Goal: Task Accomplishment & Management: Use online tool/utility

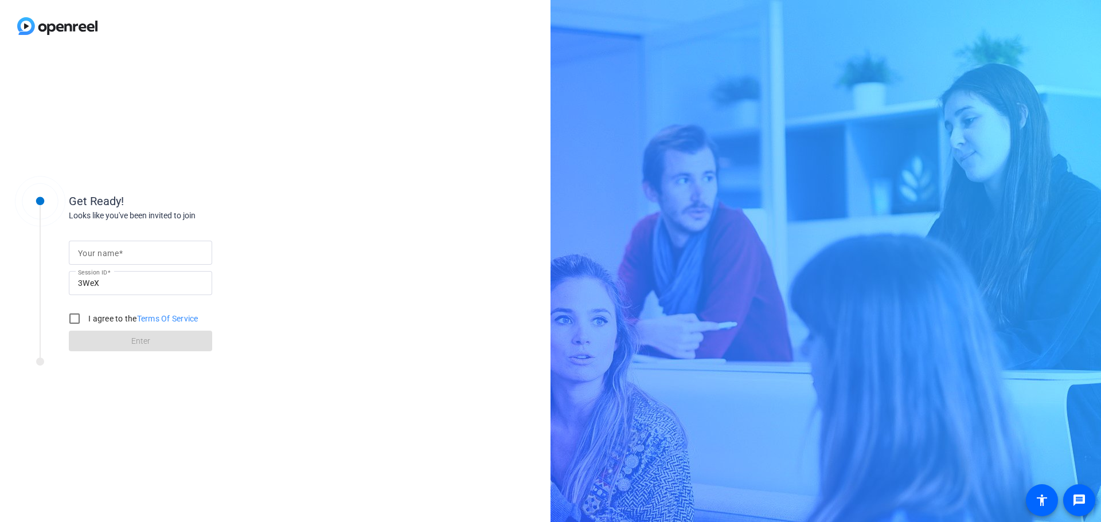
click at [97, 257] on mat-label "Your name" at bounding box center [98, 253] width 41 height 9
click at [97, 257] on input "Your name" at bounding box center [140, 253] width 125 height 14
type input "[PERSON_NAME]"
click at [72, 316] on input "I agree to the Terms Of Service" at bounding box center [74, 318] width 23 height 23
checkbox input "true"
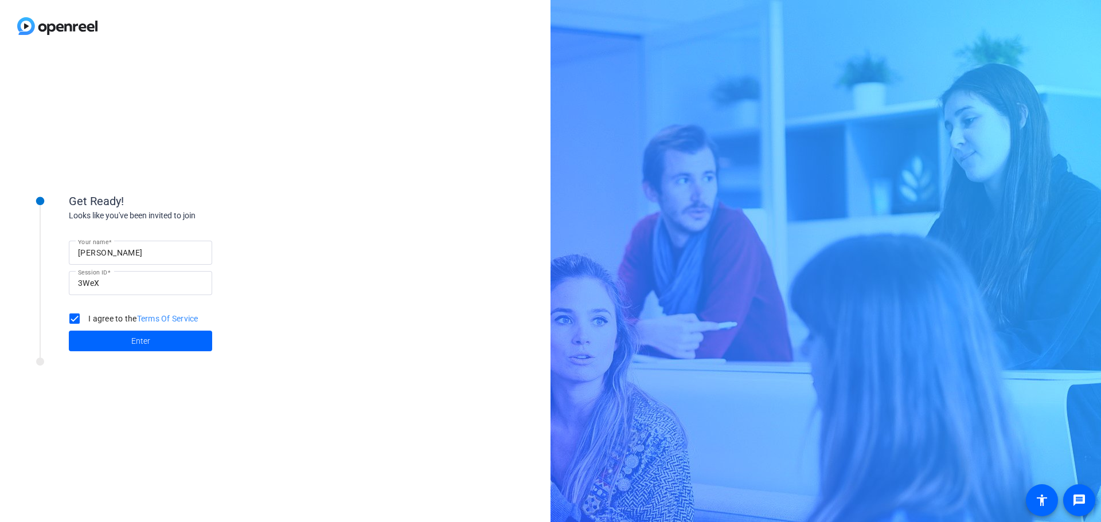
click at [104, 327] on div "I agree to the Terms Of Service" at bounding box center [130, 318] width 135 height 23
click at [104, 335] on span at bounding box center [140, 341] width 143 height 28
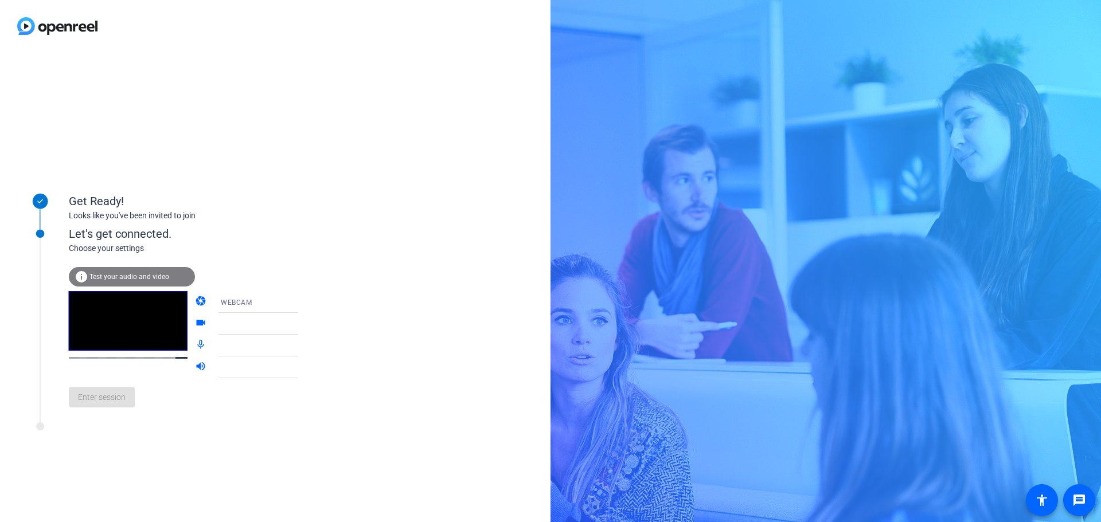
click at [112, 275] on span "Test your audio and video" at bounding box center [129, 277] width 80 height 8
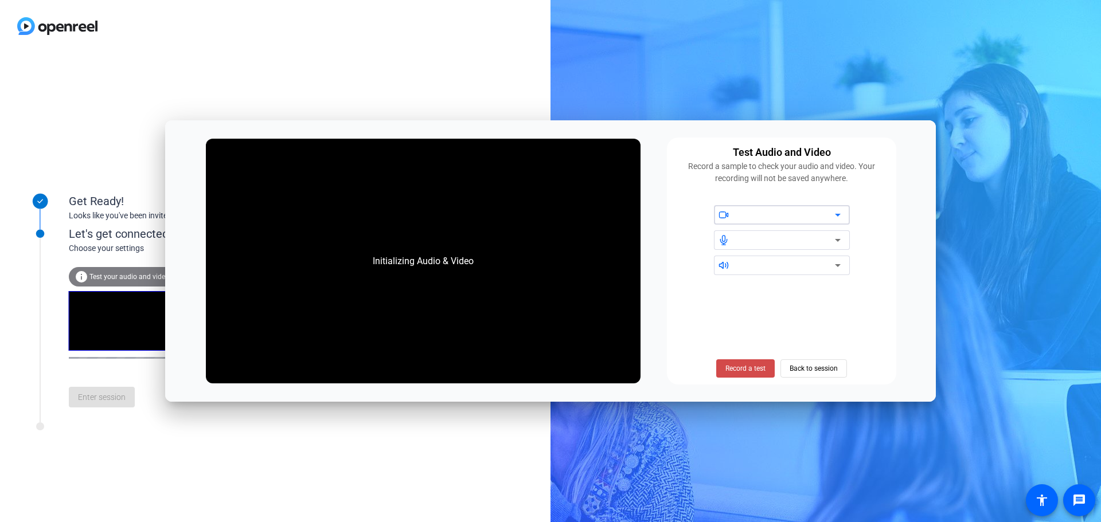
click at [736, 370] on span "Record a test" at bounding box center [745, 369] width 40 height 10
click at [745, 364] on span "Stop Testing (6s)" at bounding box center [746, 369] width 52 height 10
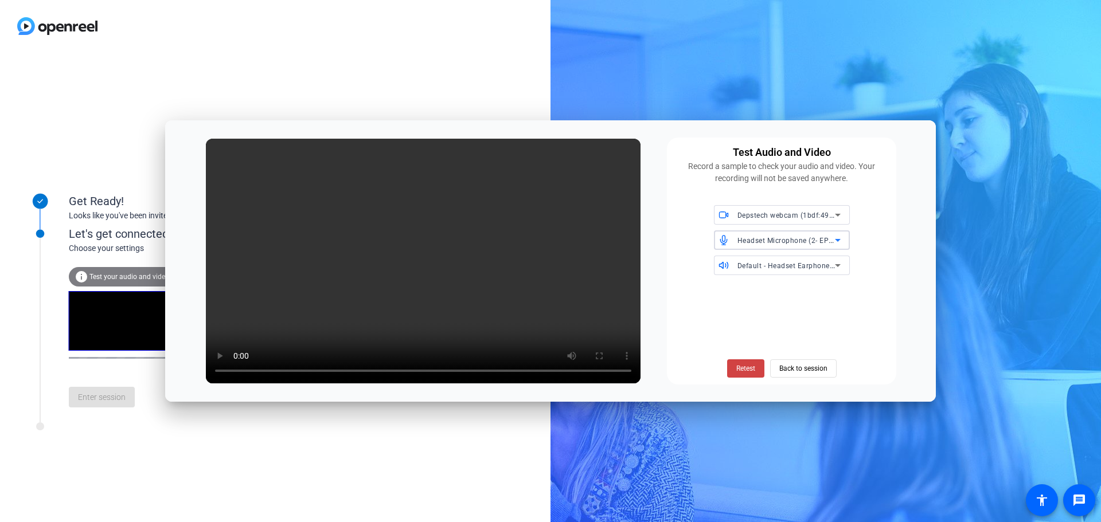
click at [803, 238] on span "Headset Microphone (2- EPOS BTD 800) (1395:0382)" at bounding box center [825, 240] width 177 height 9
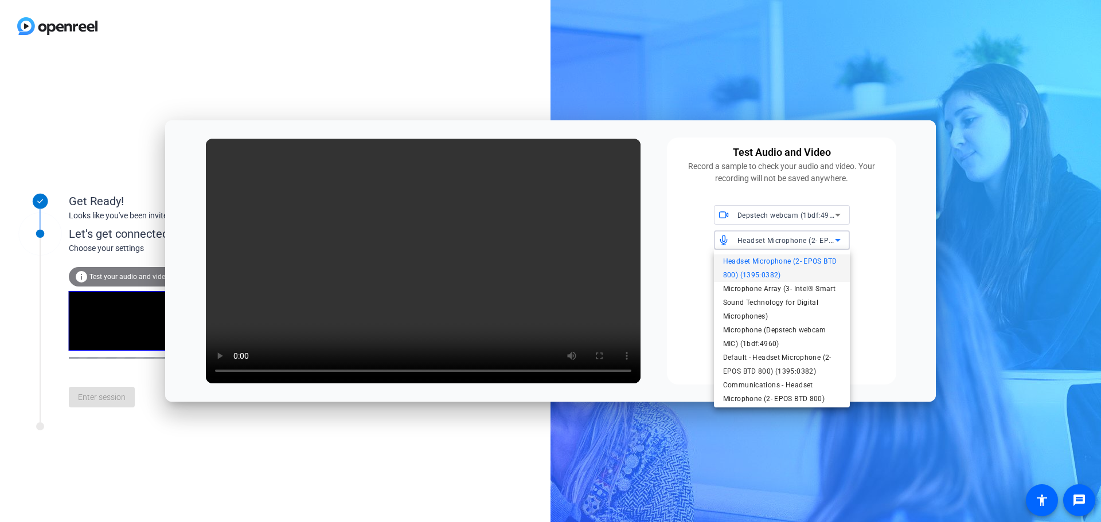
click at [793, 264] on span "Headset Microphone (2- EPOS BTD 800) (1395:0382)" at bounding box center [782, 269] width 118 height 28
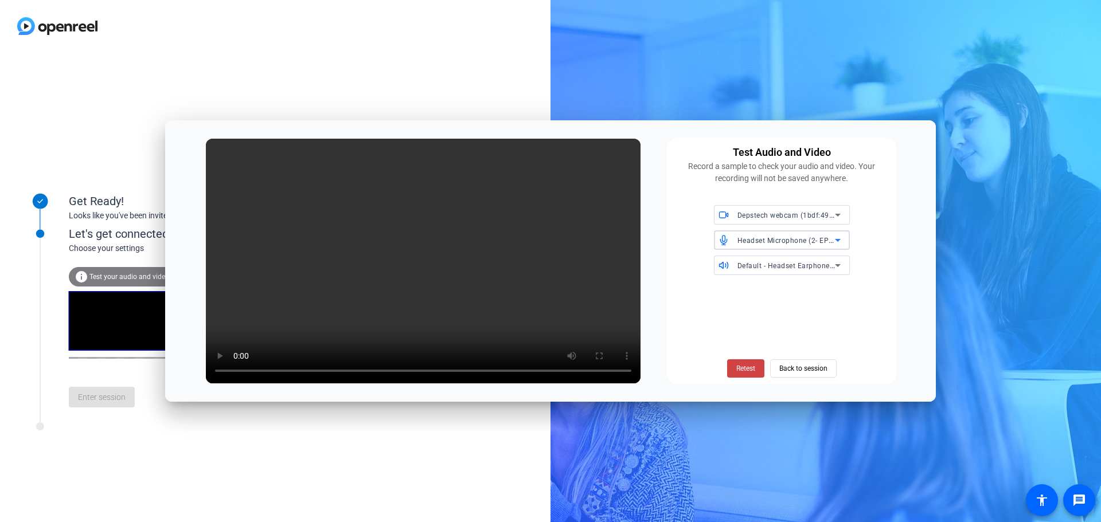
click at [811, 266] on span "Default - Headset Earphone (2- EPOS BTD 800) (1395:0382)" at bounding box center [837, 265] width 200 height 9
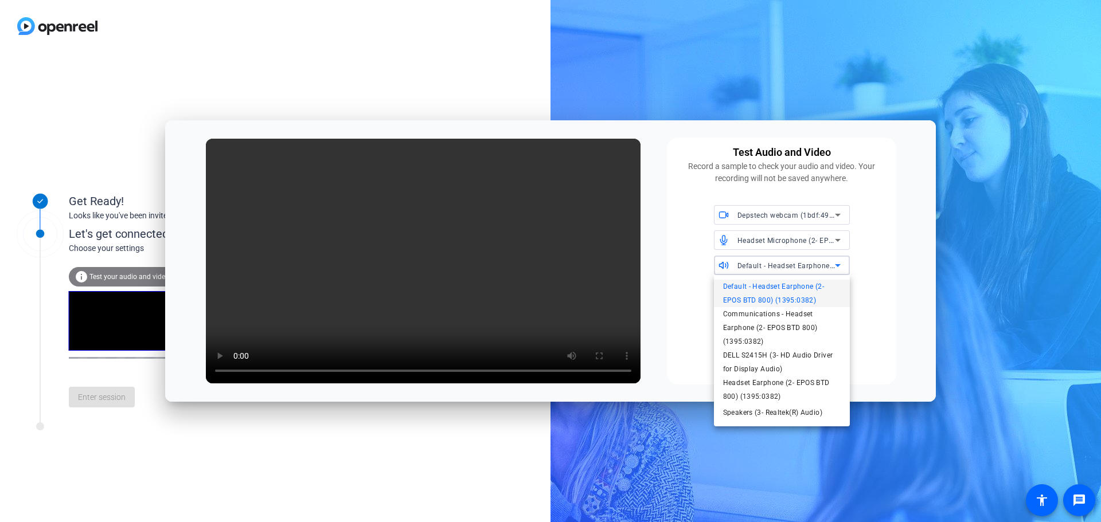
click at [806, 217] on div at bounding box center [550, 261] width 1101 height 522
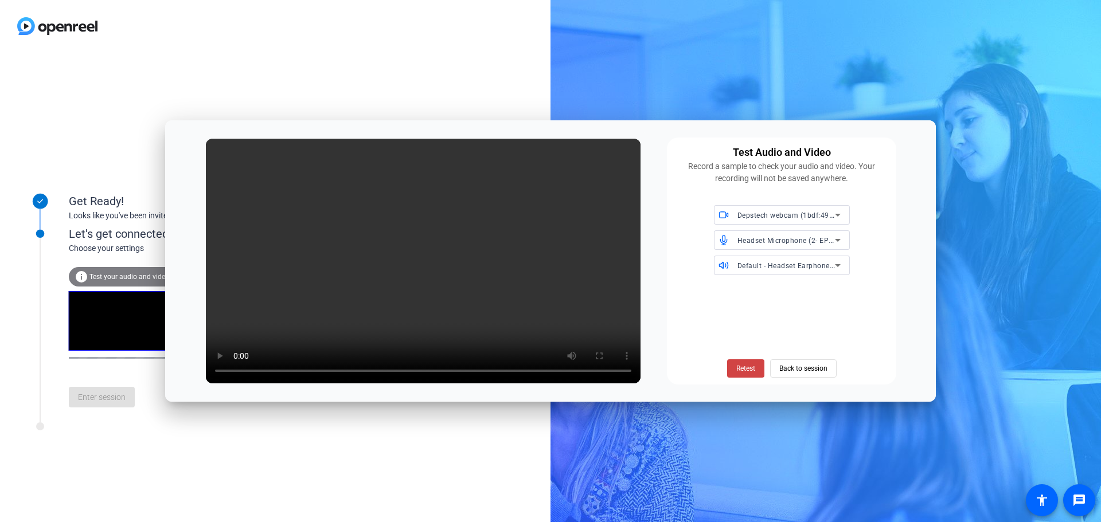
click at [865, 337] on div "Retest Back to session" at bounding box center [782, 330] width 216 height 93
click at [975, 137] on div "Get Ready! Looks like you've been invited to join Let's get connected. Choose y…" at bounding box center [550, 261] width 1101 height 522
click at [984, 194] on div "Get Ready! Looks like you've been invited to join Let's get connected. Choose y…" at bounding box center [550, 261] width 1101 height 522
click at [790, 369] on span "Back to session" at bounding box center [803, 369] width 48 height 22
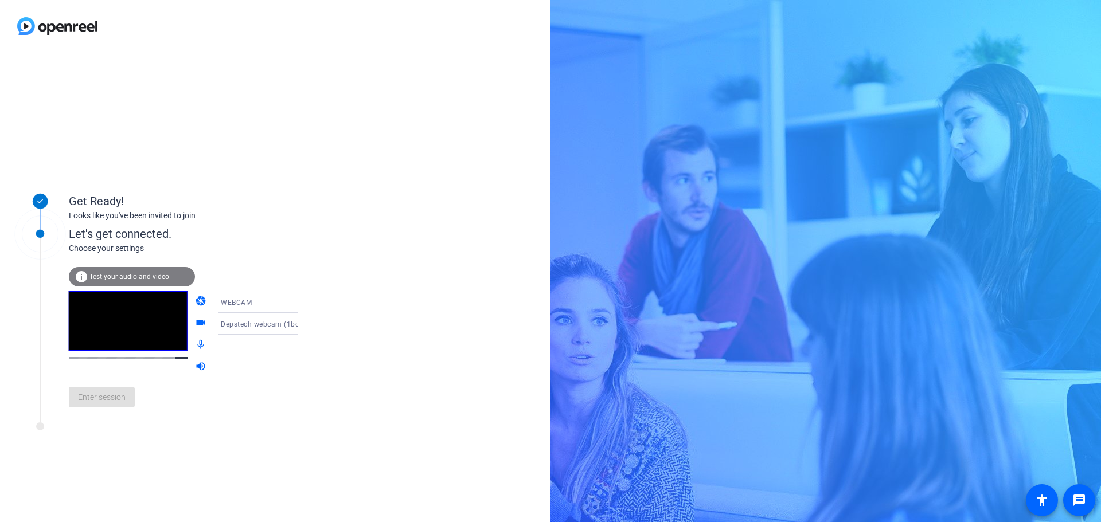
click at [236, 349] on div at bounding box center [263, 346] width 85 height 14
click at [303, 347] on icon at bounding box center [310, 346] width 14 height 14
click at [307, 347] on icon at bounding box center [310, 346] width 6 height 3
click at [144, 276] on span "Test your audio and video" at bounding box center [129, 277] width 80 height 8
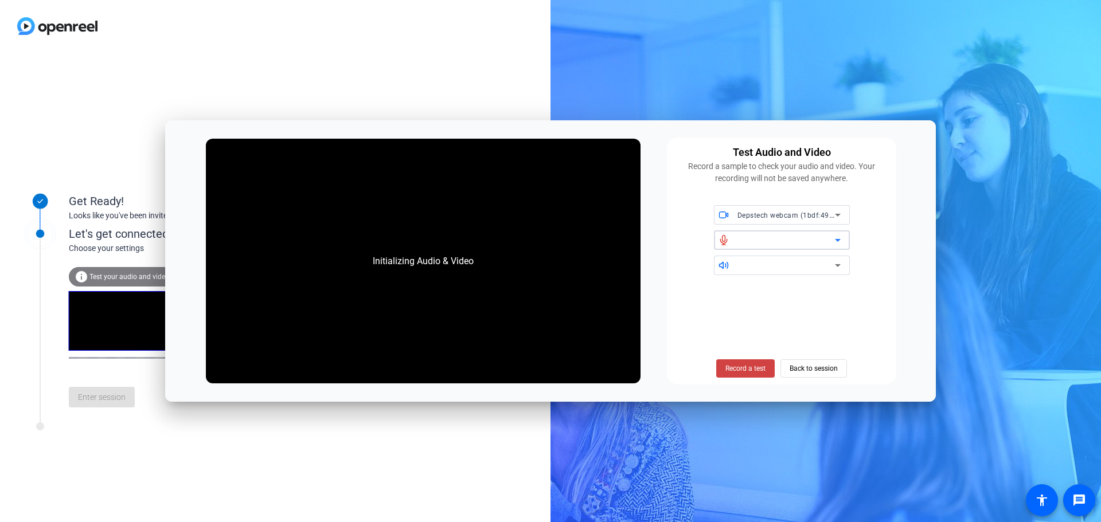
click at [812, 237] on div at bounding box center [785, 240] width 97 height 14
click at [851, 243] on div "Depstech webcam (1bdf:4960)" at bounding box center [782, 240] width 216 height 70
click at [839, 243] on icon at bounding box center [838, 240] width 14 height 14
click at [720, 367] on span at bounding box center [745, 369] width 58 height 28
click at [819, 241] on div at bounding box center [785, 240] width 97 height 14
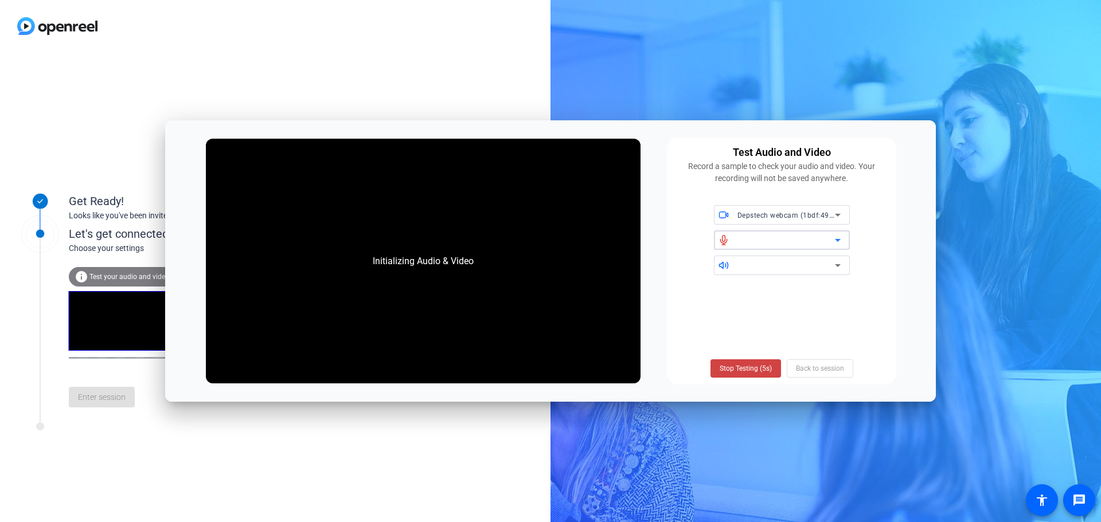
click at [834, 242] on icon at bounding box center [838, 240] width 14 height 14
click at [744, 368] on span "Stop Testing (3s)" at bounding box center [746, 369] width 52 height 10
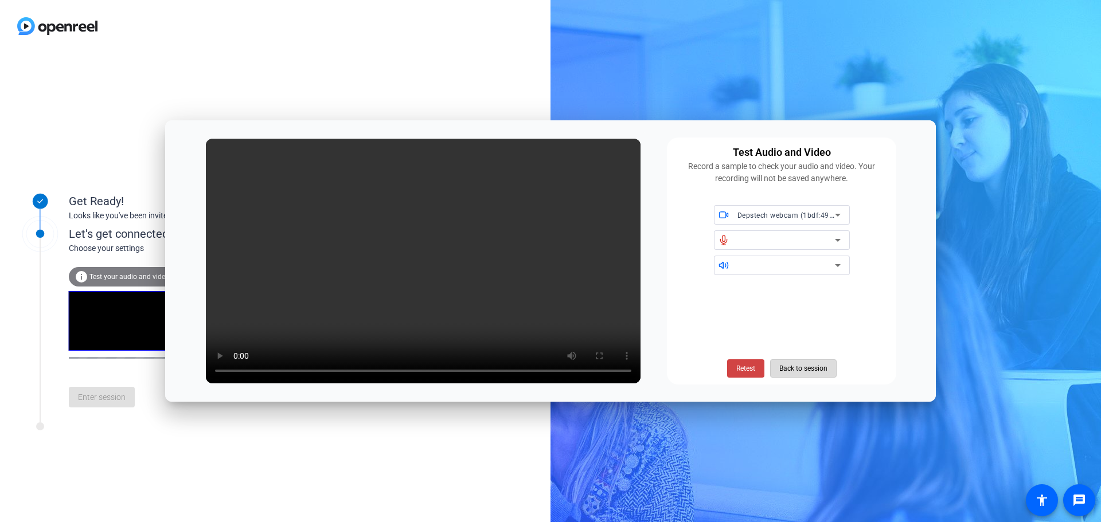
click at [816, 362] on span "Back to session" at bounding box center [803, 369] width 48 height 22
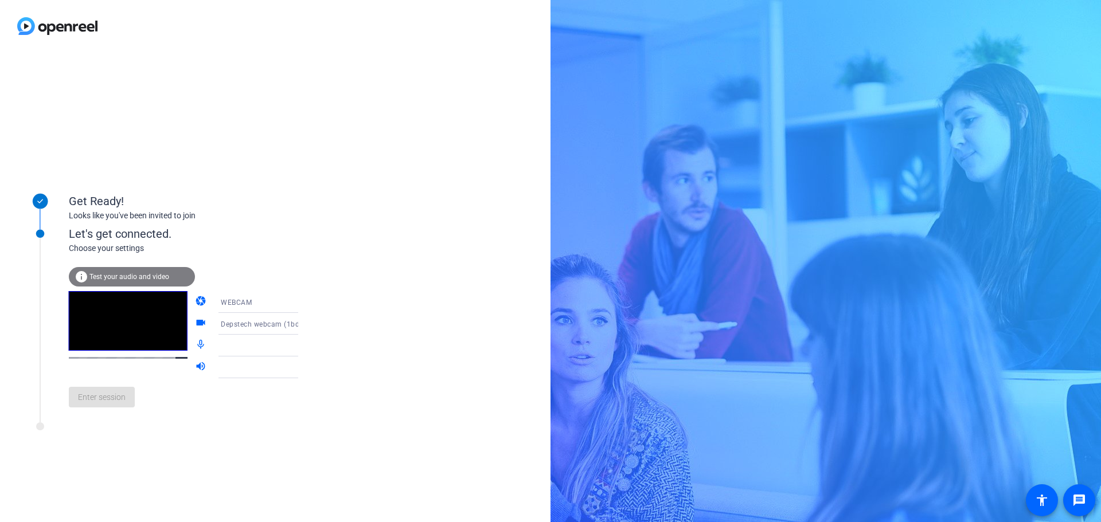
click at [237, 336] on div at bounding box center [266, 346] width 91 height 22
click at [195, 340] on mat-icon "mic_none" at bounding box center [202, 346] width 14 height 14
click at [195, 369] on mat-icon "volume_up" at bounding box center [202, 368] width 14 height 14
click at [303, 368] on icon at bounding box center [310, 368] width 14 height 14
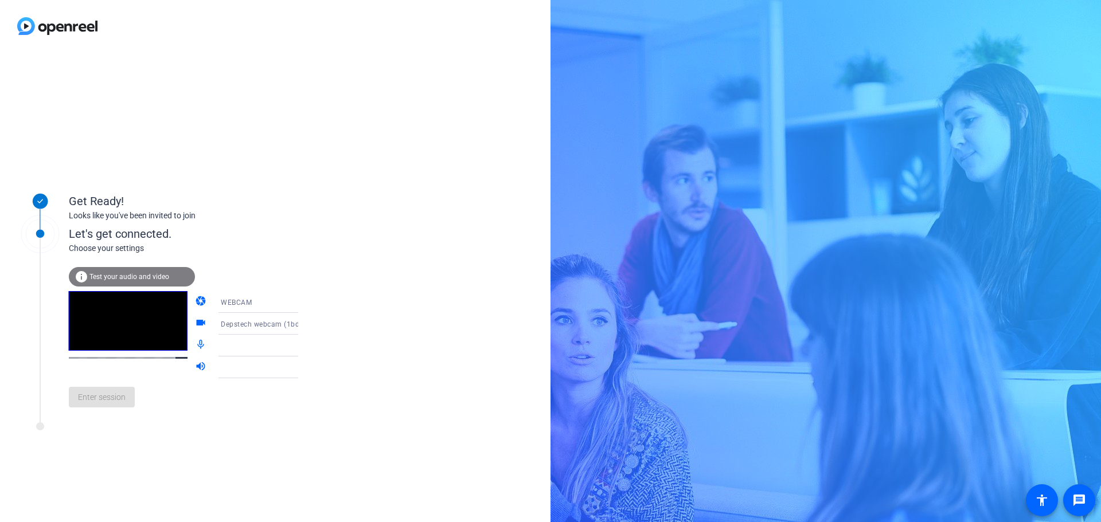
click at [303, 368] on icon at bounding box center [310, 368] width 14 height 14
click at [93, 398] on div "Enter session" at bounding box center [195, 397] width 253 height 38
click at [129, 268] on div "info Test your audio and video" at bounding box center [132, 276] width 126 height 19
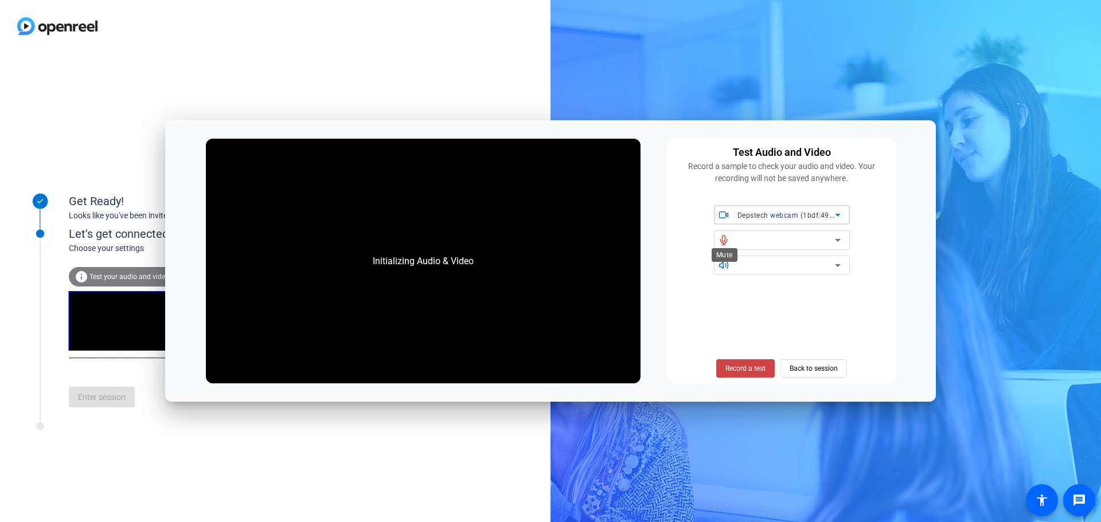
click at [717, 239] on span at bounding box center [724, 240] width 21 height 8
click at [777, 241] on div at bounding box center [785, 240] width 97 height 14
click at [840, 239] on icon at bounding box center [838, 240] width 14 height 14
click at [722, 237] on icon at bounding box center [723, 240] width 10 height 10
click at [744, 364] on span "Record a test" at bounding box center [745, 369] width 40 height 10
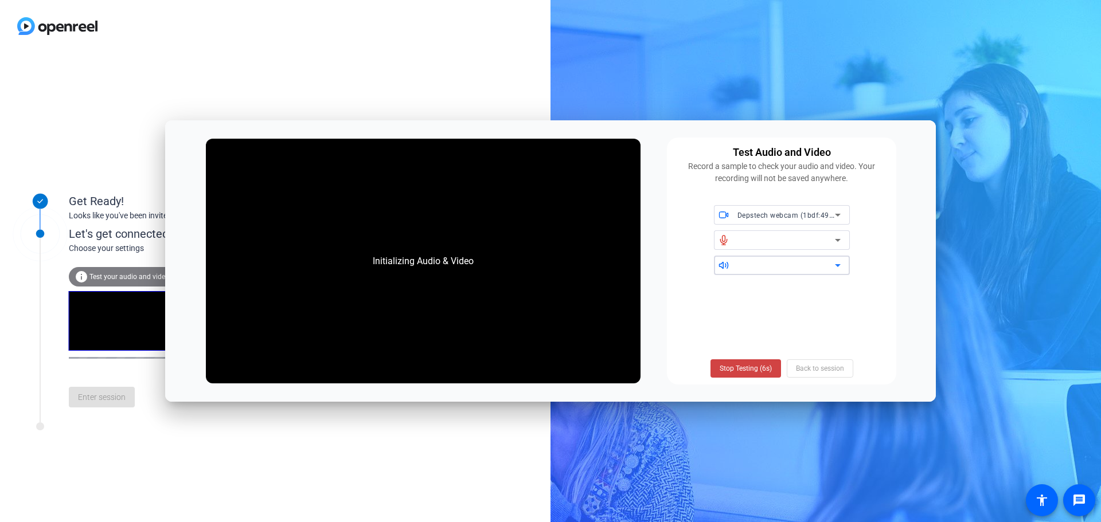
click at [837, 270] on icon at bounding box center [838, 266] width 14 height 14
click at [832, 209] on icon at bounding box center [838, 215] width 14 height 14
click at [902, 214] on div at bounding box center [550, 261] width 1101 height 522
click at [744, 366] on span "Stop Testing" at bounding box center [745, 369] width 38 height 10
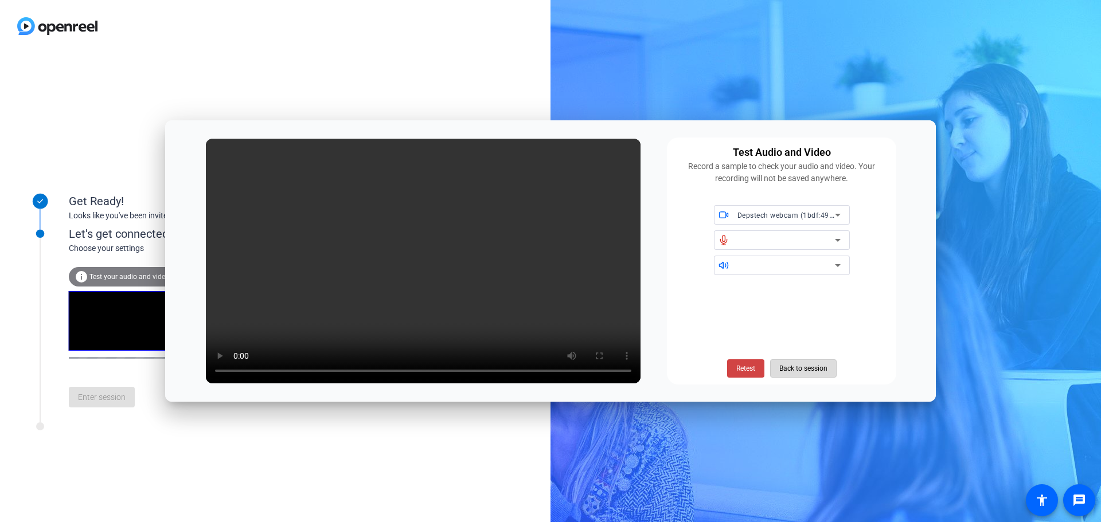
click at [796, 365] on span "Back to session" at bounding box center [803, 369] width 48 height 22
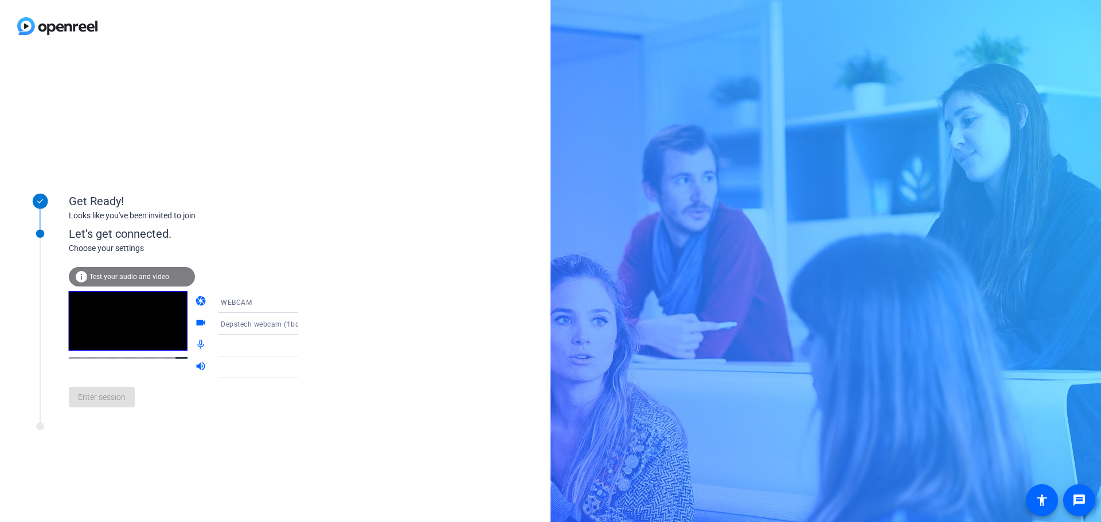
click at [98, 403] on div "Enter session" at bounding box center [195, 397] width 253 height 38
click at [44, 232] on icon at bounding box center [40, 234] width 30 height 30
drag, startPoint x: 92, startPoint y: 278, endPoint x: 261, endPoint y: 333, distance: 177.7
click at [279, 310] on div "info Test your audio and video camera WEBCAM videocam Depstech webcam (1bdf:496…" at bounding box center [195, 341] width 253 height 149
click at [253, 345] on div at bounding box center [266, 346] width 91 height 22
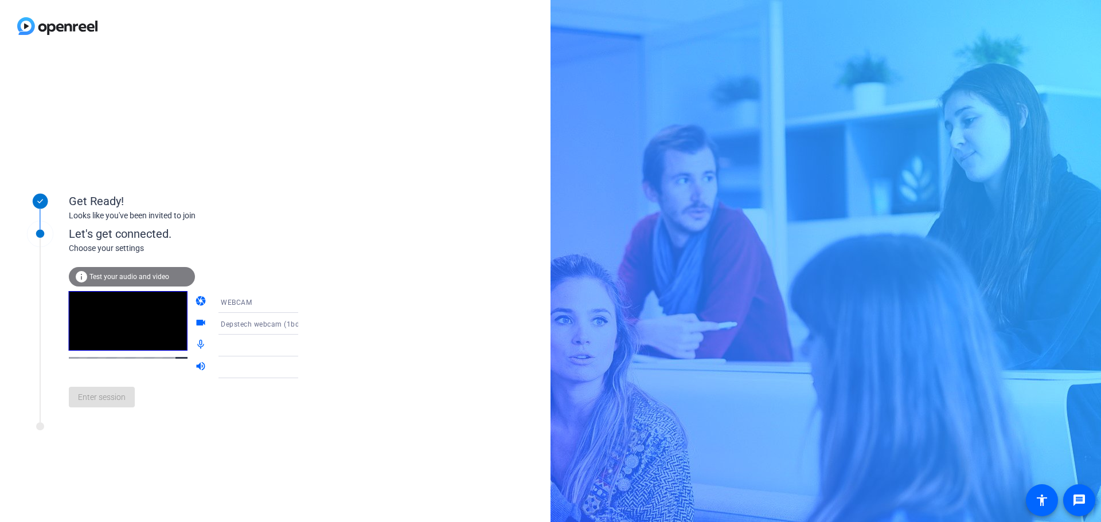
click at [255, 347] on div at bounding box center [263, 346] width 85 height 14
click at [303, 322] on icon at bounding box center [310, 324] width 14 height 14
click at [284, 307] on div at bounding box center [550, 261] width 1101 height 522
click at [307, 303] on icon at bounding box center [310, 302] width 6 height 3
click at [323, 265] on div at bounding box center [550, 261] width 1101 height 522
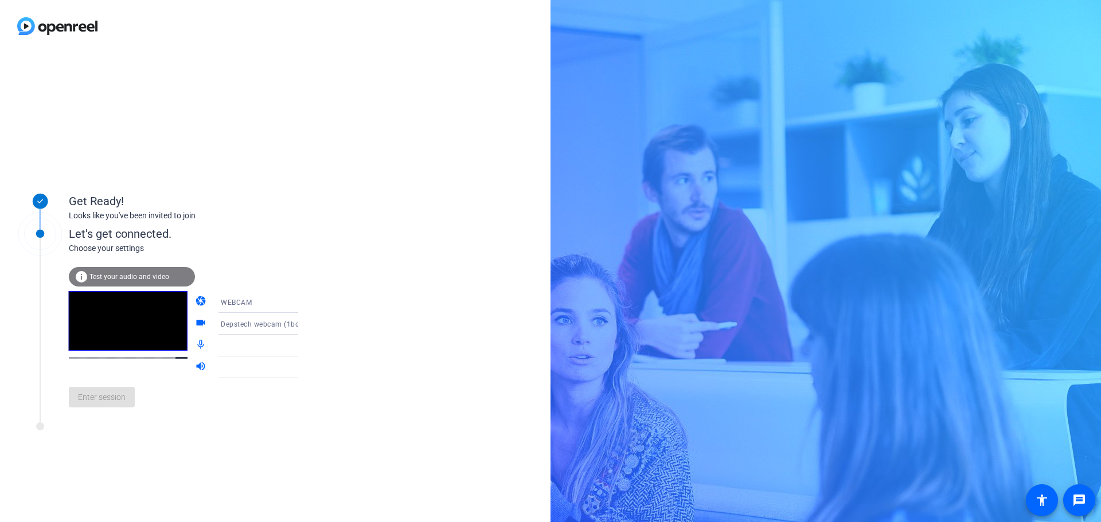
click at [275, 321] on span "Depstech webcam (1bdf:4960)" at bounding box center [272, 323] width 103 height 9
click at [351, 312] on div at bounding box center [550, 261] width 1101 height 522
click at [232, 347] on div at bounding box center [263, 346] width 85 height 14
click at [303, 345] on icon at bounding box center [310, 346] width 14 height 14
click at [303, 365] on icon at bounding box center [310, 368] width 14 height 14
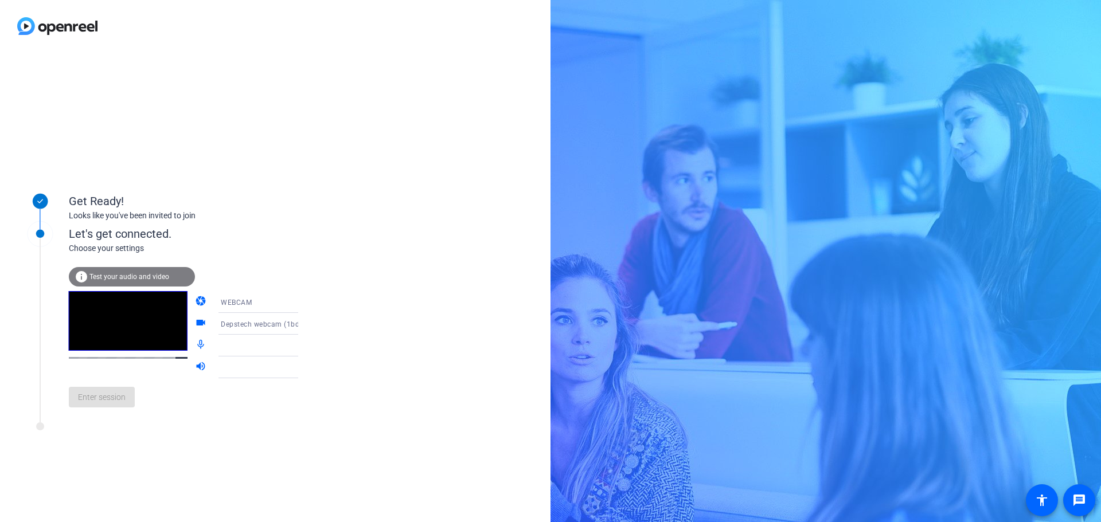
click at [96, 386] on div "Enter session" at bounding box center [195, 397] width 253 height 38
drag, startPoint x: 130, startPoint y: 263, endPoint x: 127, endPoint y: 279, distance: 15.7
click at [130, 263] on div "info Test your audio and video camera WEBCAM videocam Depstech webcam (1bdf:496…" at bounding box center [195, 336] width 253 height 162
click at [127, 279] on span "Test your audio and video" at bounding box center [129, 277] width 80 height 8
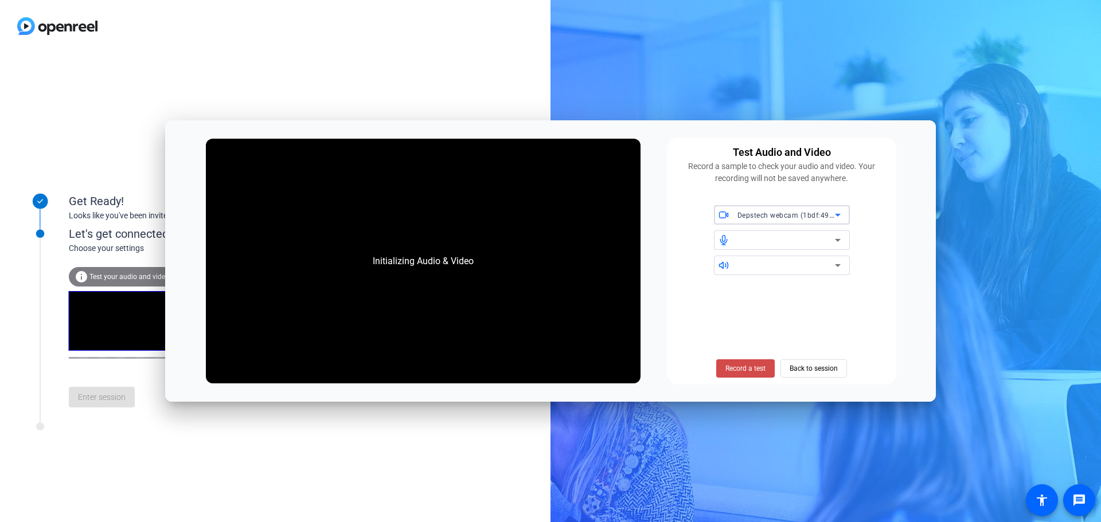
click at [743, 365] on span "Record a test" at bounding box center [745, 369] width 40 height 10
click at [441, 269] on div "Initializing Audio & Video" at bounding box center [423, 261] width 124 height 37
click at [792, 202] on div "Test Audio and Video Record a sample to check your audio and video. Your record…" at bounding box center [781, 261] width 229 height 247
click at [796, 210] on div "Depstech webcam (1bdf:4960)" at bounding box center [785, 215] width 97 height 14
click at [786, 239] on span "Depstech webcam (1bdf:4960)" at bounding box center [773, 239] width 101 height 14
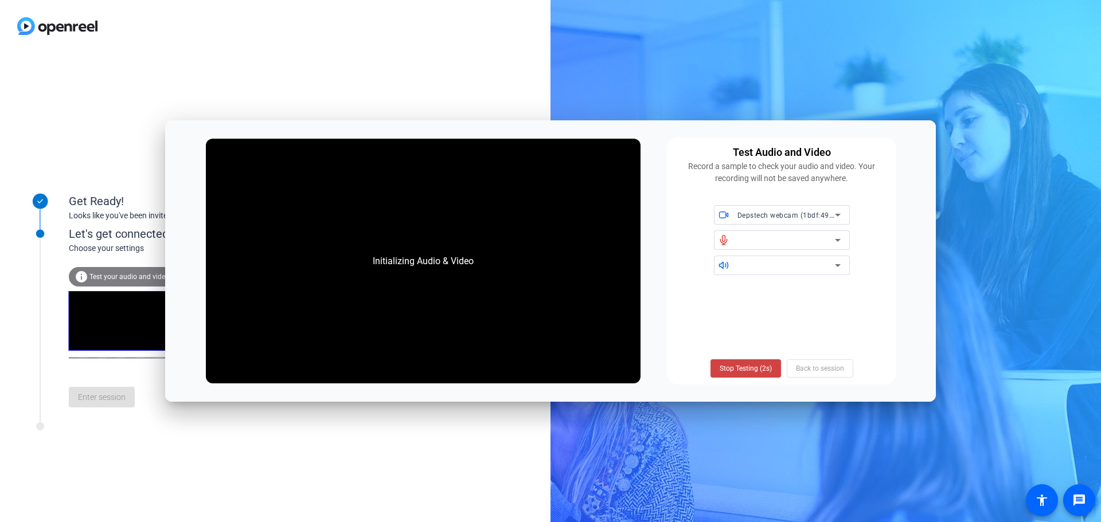
click at [754, 334] on div "Stop Testing (2s) Back to session" at bounding box center [782, 330] width 216 height 93
click at [741, 368] on span "Stop Testing" at bounding box center [745, 369] width 38 height 10
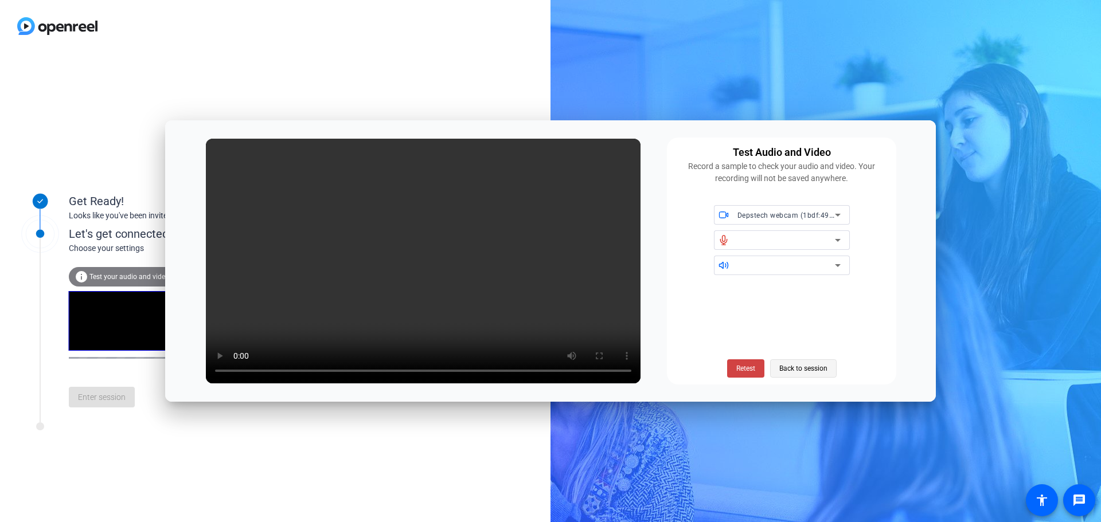
click at [818, 360] on span "Back to session" at bounding box center [803, 369] width 48 height 22
